Goal: Find specific page/section: Find specific page/section

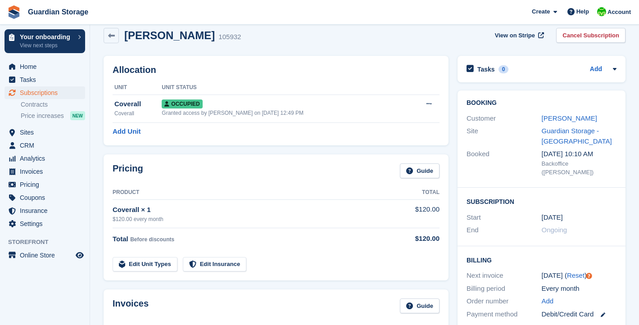
scroll to position [14, 0]
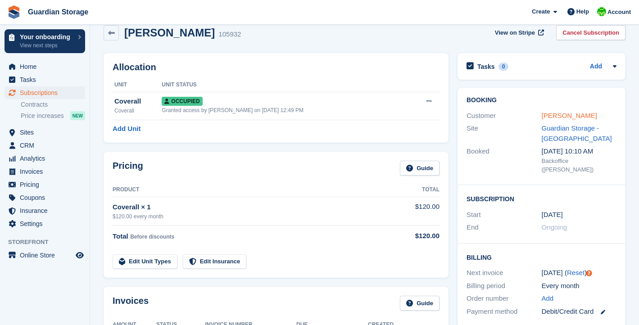
click at [556, 114] on link "[PERSON_NAME]" at bounding box center [569, 116] width 55 height 8
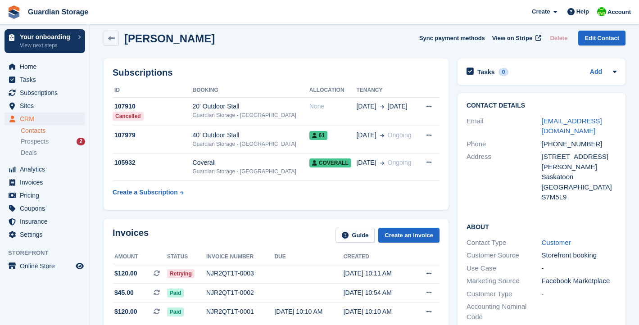
scroll to position [10, 0]
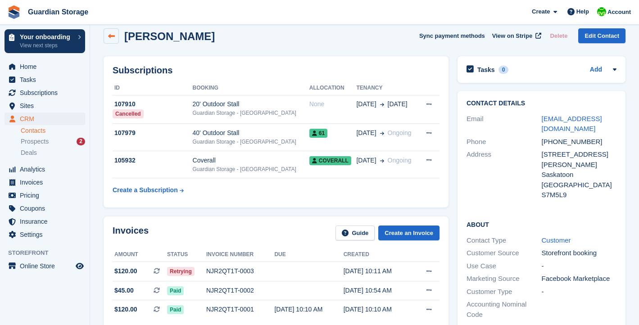
click at [113, 33] on icon at bounding box center [111, 36] width 7 height 7
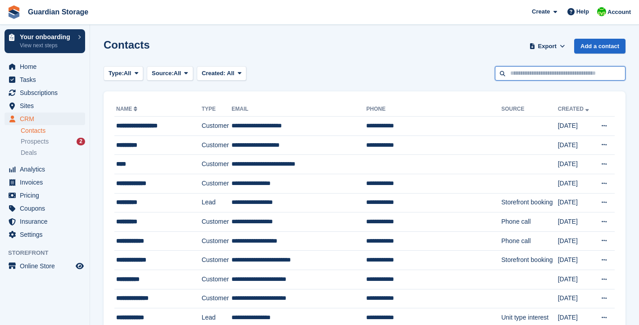
click at [540, 74] on input "text" at bounding box center [560, 73] width 131 height 15
type input "**"
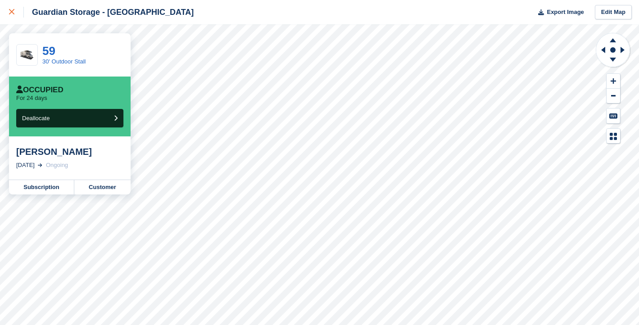
click at [15, 12] on div at bounding box center [16, 12] width 15 height 11
